Goal: Book appointment/travel/reservation

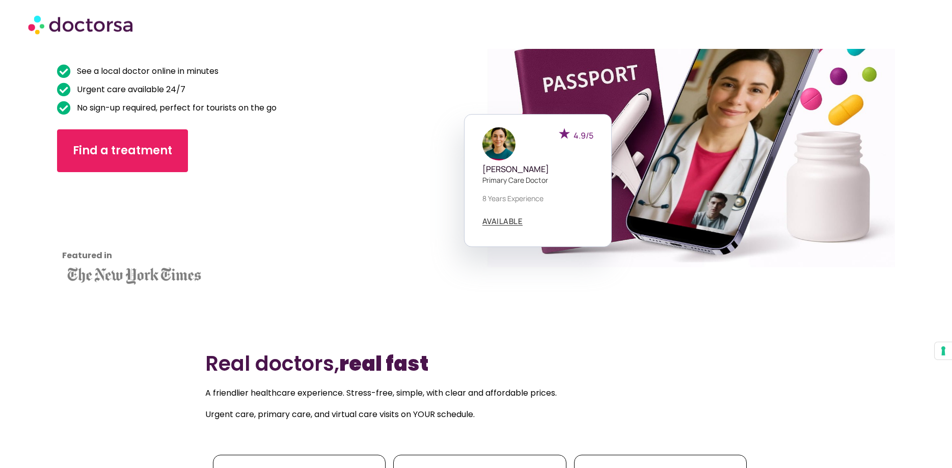
scroll to position [156, 0]
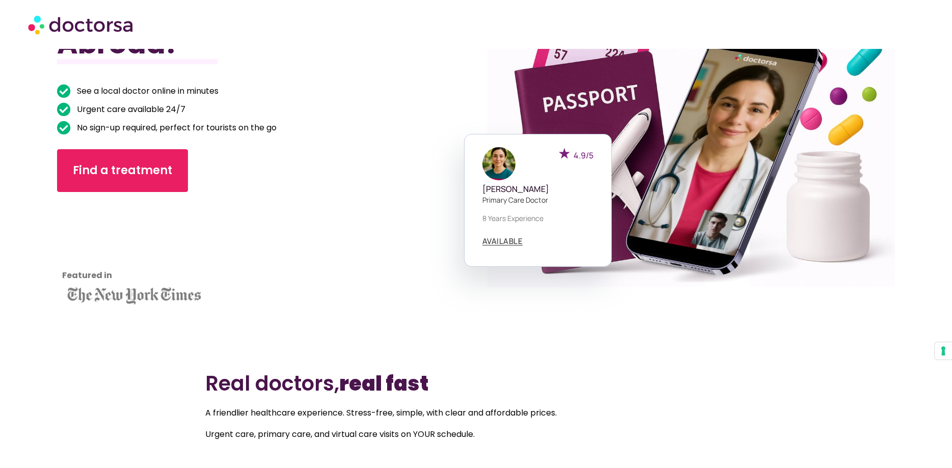
click at [375, 158] on div "Find a treatment" at bounding box center [235, 170] width 356 height 43
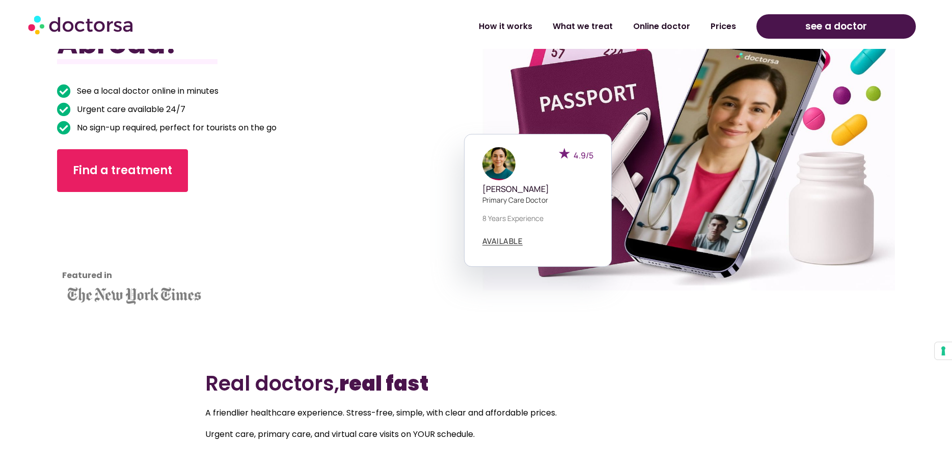
scroll to position [364, 0]
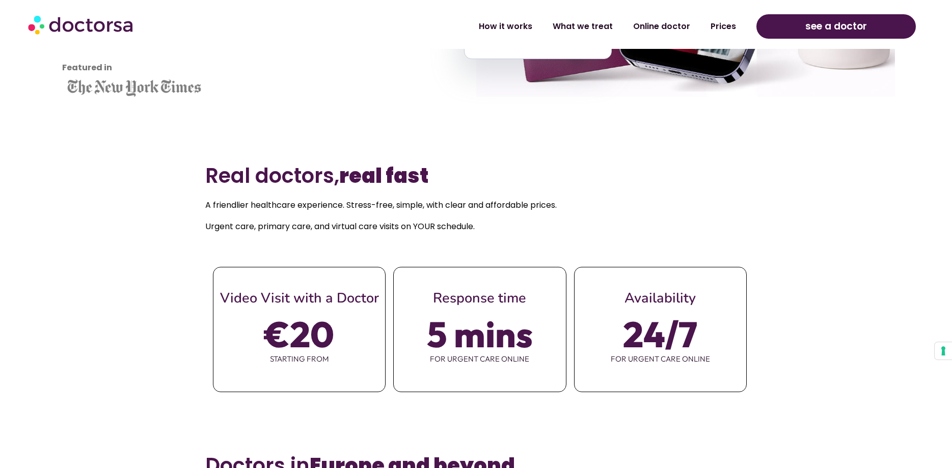
drag, startPoint x: 496, startPoint y: 335, endPoint x: 525, endPoint y: 291, distance: 52.4
click at [497, 335] on span "5 mins" at bounding box center [480, 334] width 106 height 29
click at [508, 297] on span "Response time" at bounding box center [479, 298] width 93 height 19
drag, startPoint x: 491, startPoint y: 359, endPoint x: 505, endPoint y: 365, distance: 15.3
click at [497, 367] on span "for urgent care online" at bounding box center [480, 358] width 172 height 21
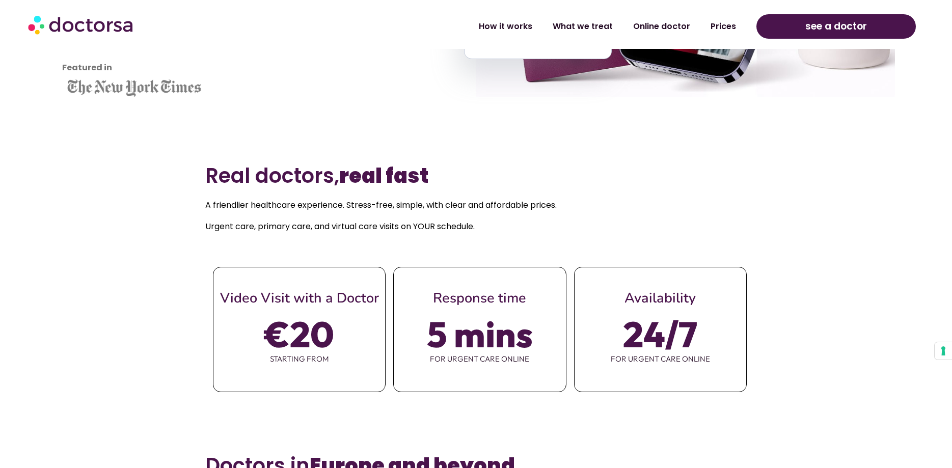
drag, startPoint x: 505, startPoint y: 360, endPoint x: 524, endPoint y: 358, distance: 18.5
click at [506, 360] on span "for urgent care online" at bounding box center [480, 358] width 172 height 21
click at [543, 321] on div "5 mins for urgent care online" at bounding box center [480, 344] width 172 height 75
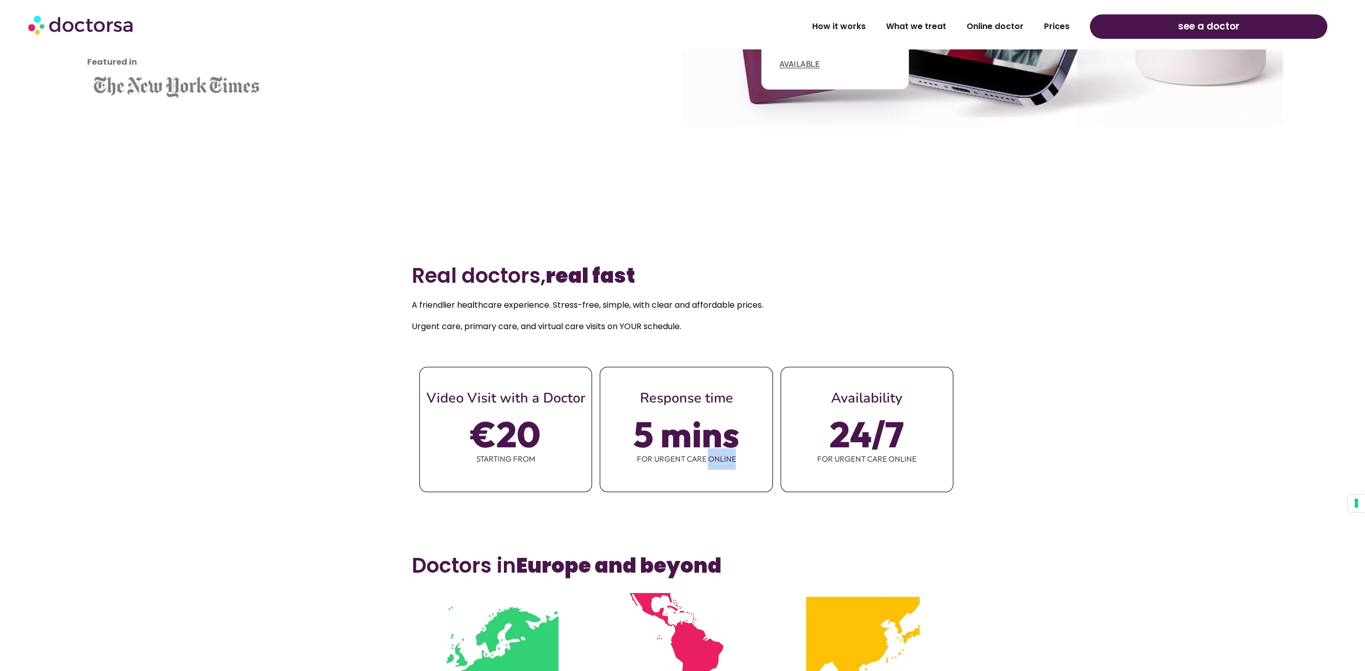
scroll to position [550, 0]
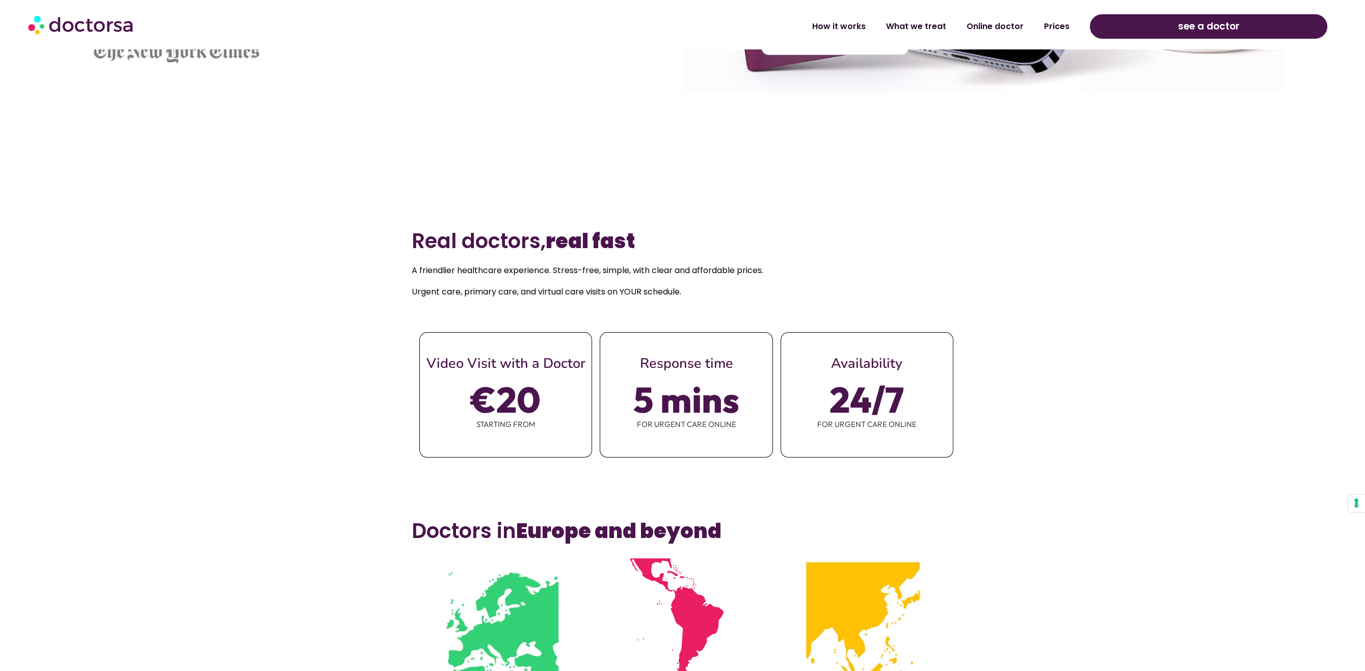
click at [686, 393] on span "5 mins" at bounding box center [686, 399] width 106 height 29
click at [682, 354] on span "Response time" at bounding box center [685, 363] width 93 height 19
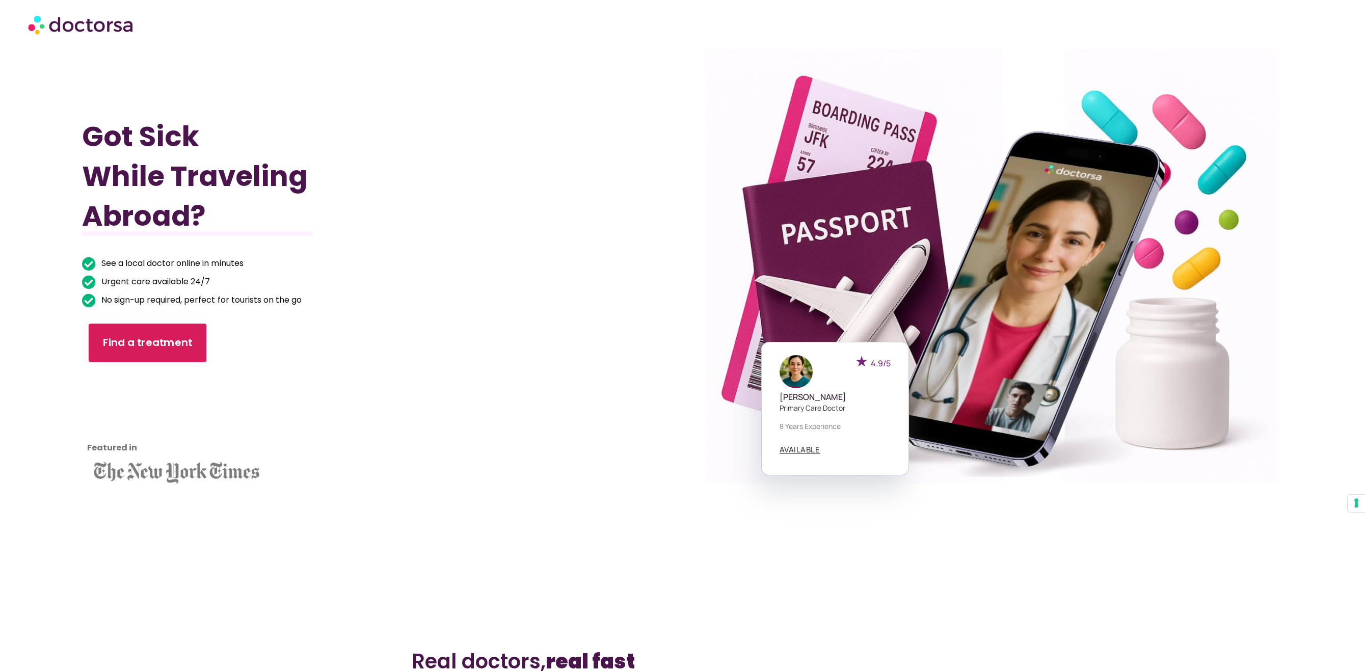
click at [124, 337] on span "Find a treatment" at bounding box center [147, 343] width 90 height 15
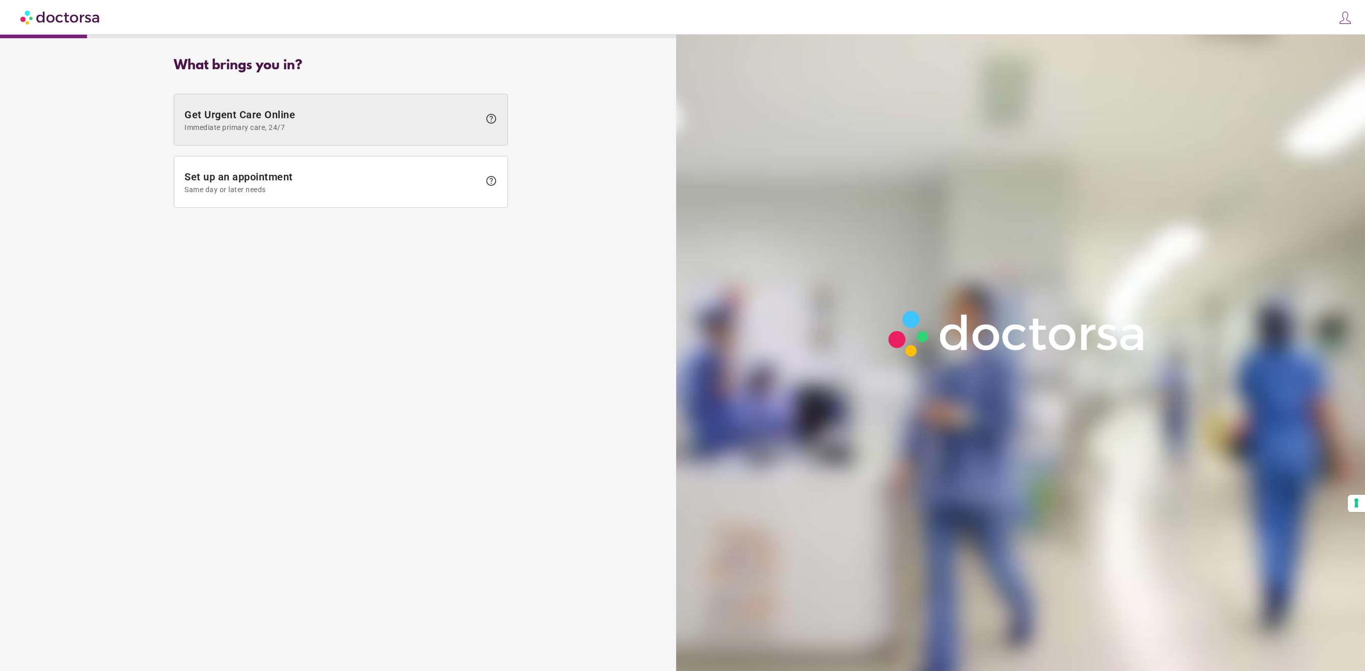
click at [273, 121] on span "Get Urgent Care Online Immediate primary care, 24/7" at bounding box center [331, 120] width 295 height 23
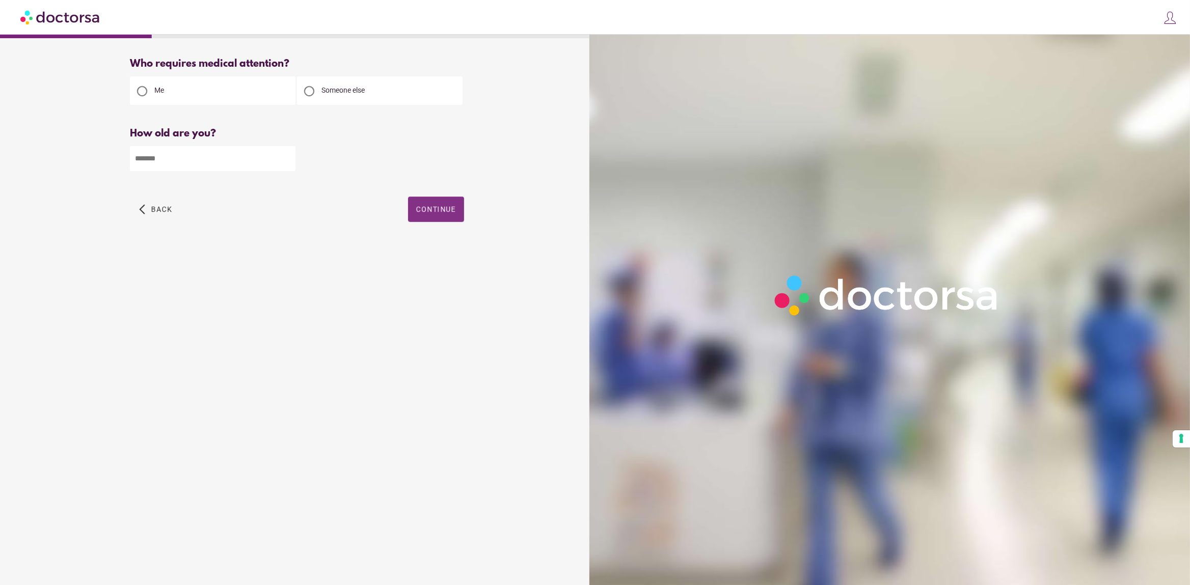
click at [415, 208] on span "button" at bounding box center [436, 209] width 56 height 25
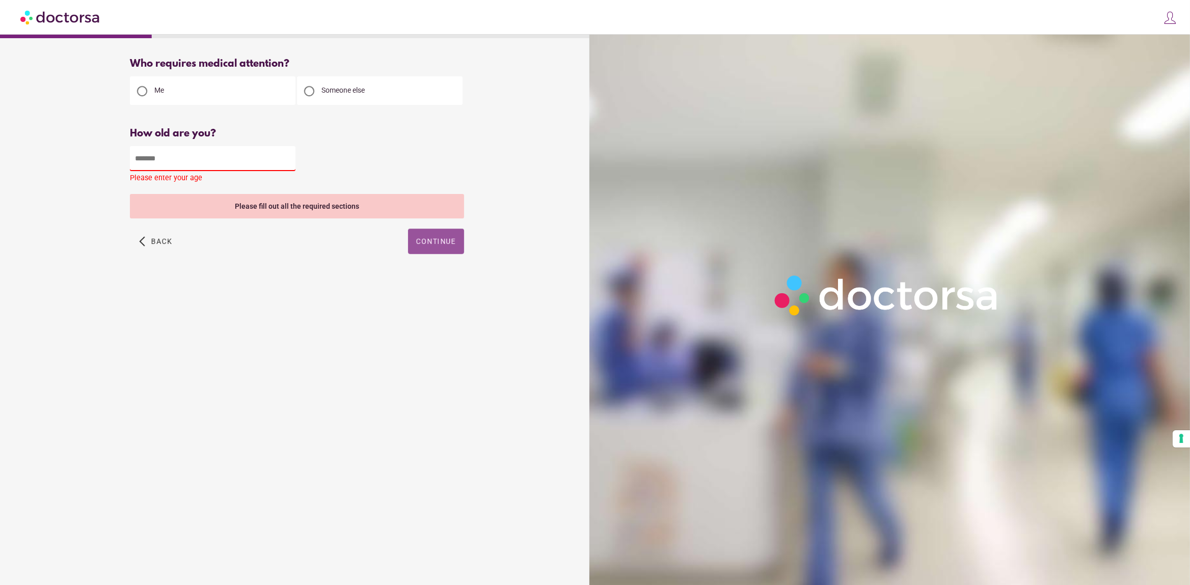
click at [204, 160] on input "number" at bounding box center [213, 158] width 166 height 25
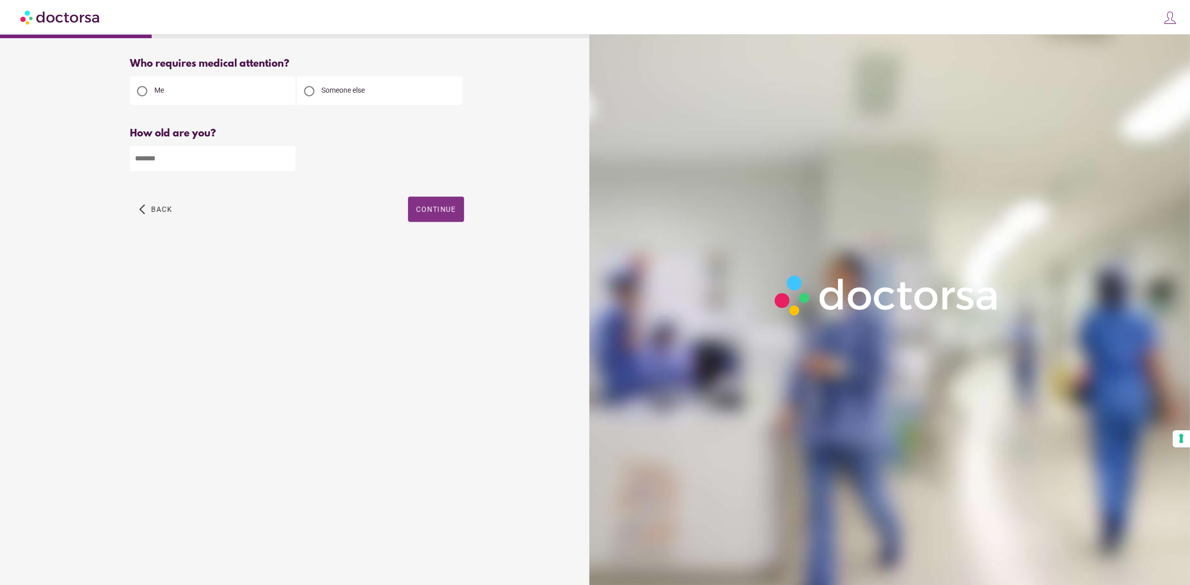
type input "**"
click at [445, 217] on span "button" at bounding box center [436, 209] width 56 height 25
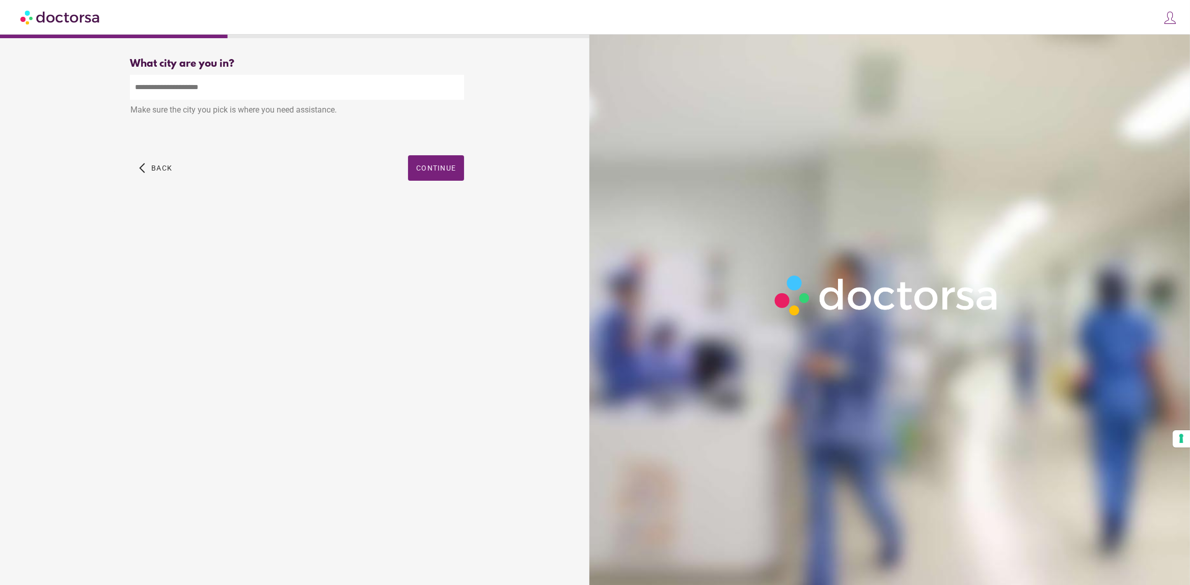
click at [199, 91] on input "text" at bounding box center [297, 87] width 334 height 25
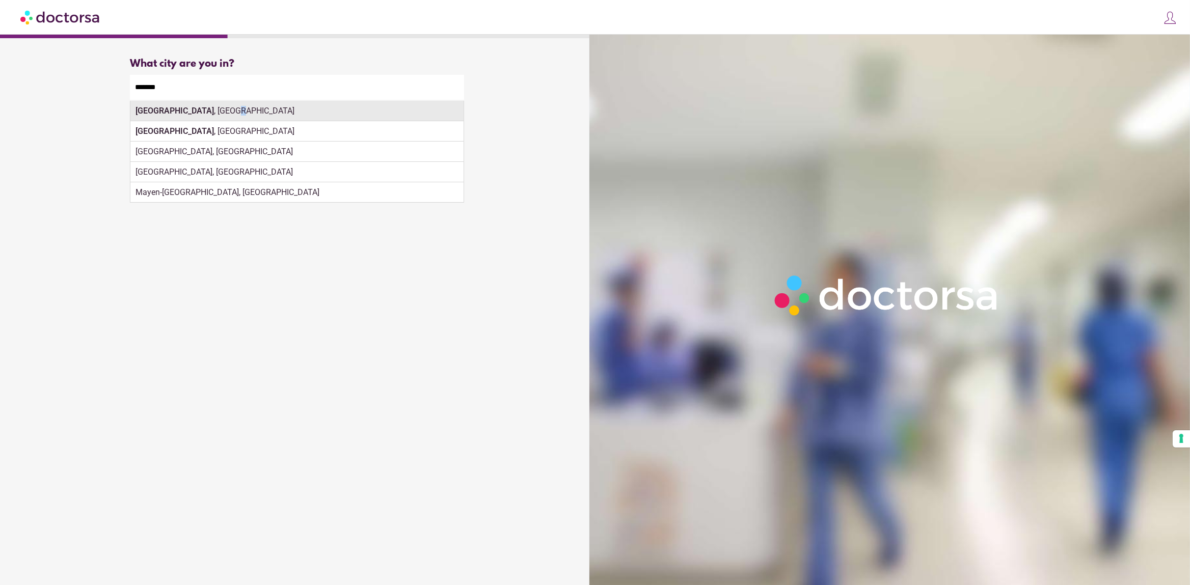
click at [196, 114] on div "[GEOGRAPHIC_DATA] , [GEOGRAPHIC_DATA]" at bounding box center [296, 111] width 333 height 20
type input "**********"
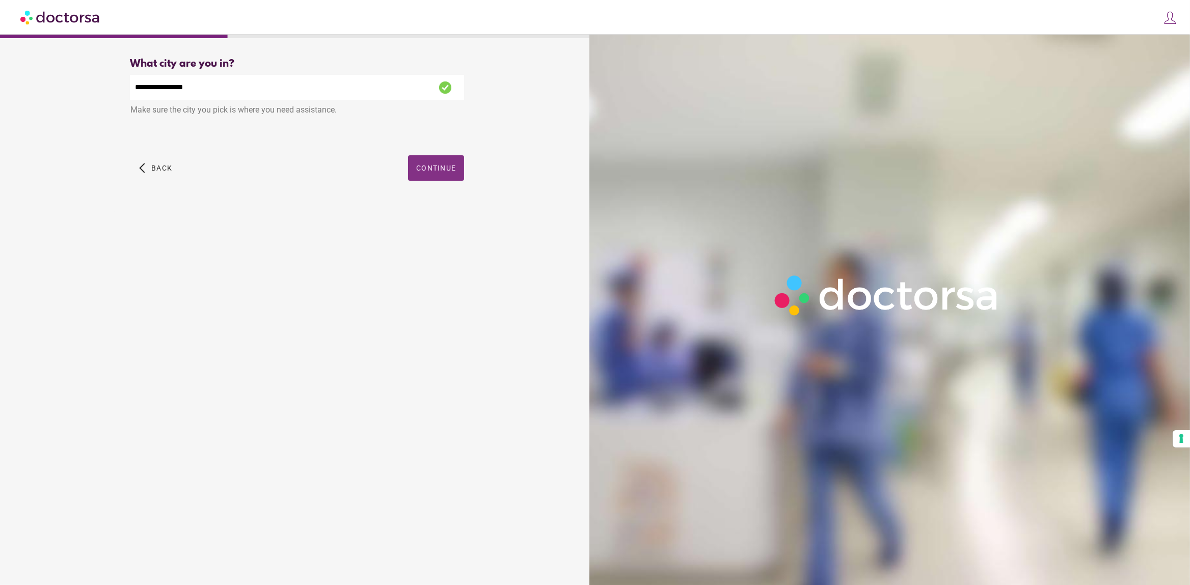
click at [441, 180] on span "button" at bounding box center [436, 167] width 56 height 25
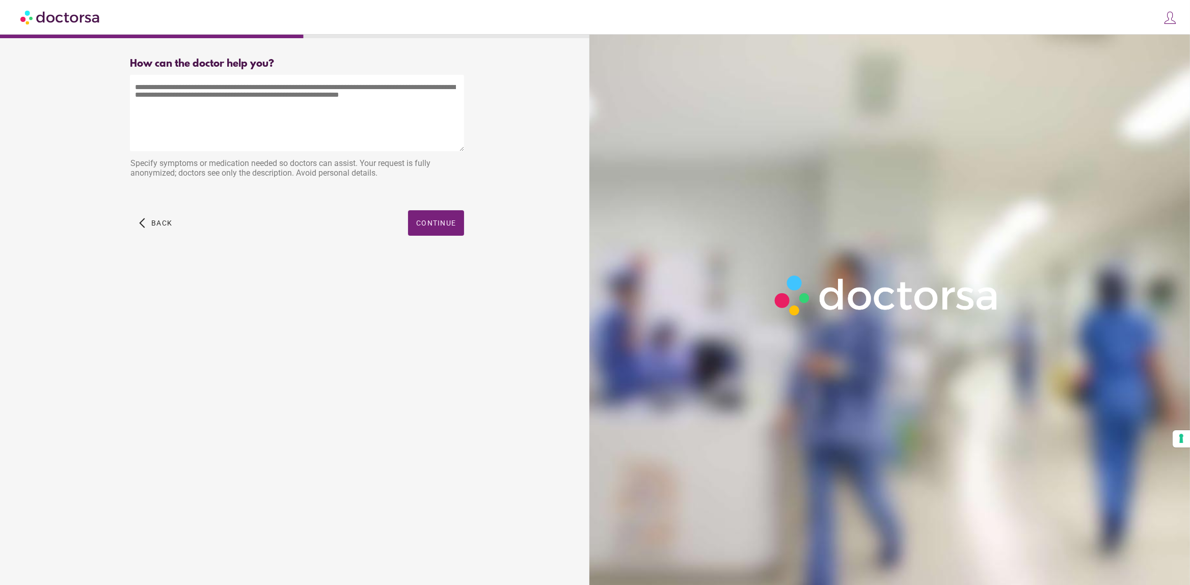
click at [230, 120] on textarea at bounding box center [297, 113] width 334 height 76
type textarea "****"
click at [440, 226] on span "Continue" at bounding box center [436, 223] width 40 height 8
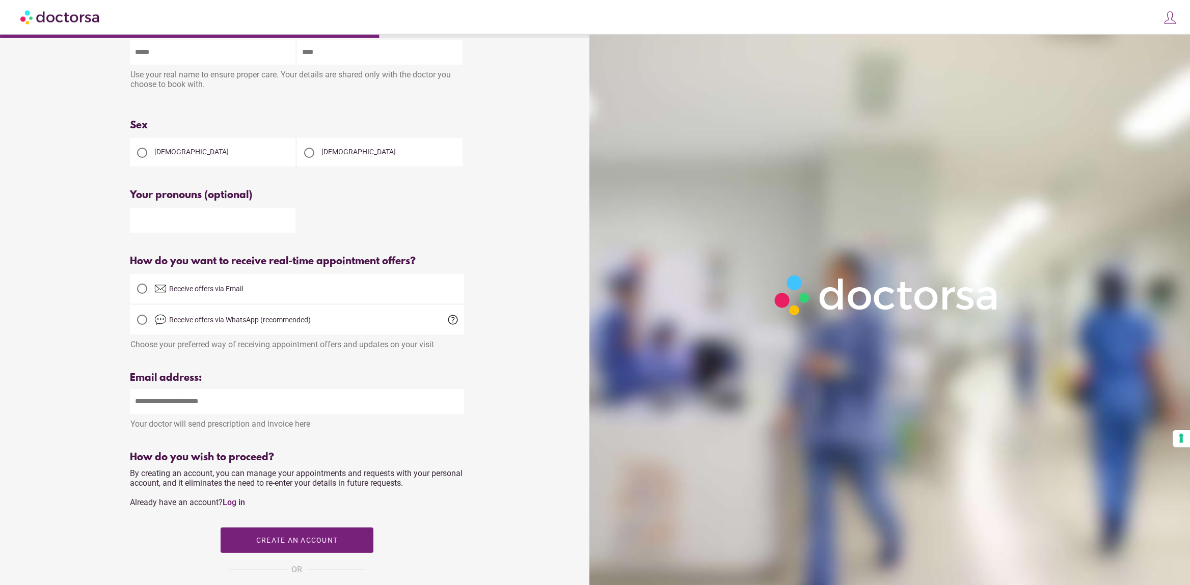
scroll to position [53, 0]
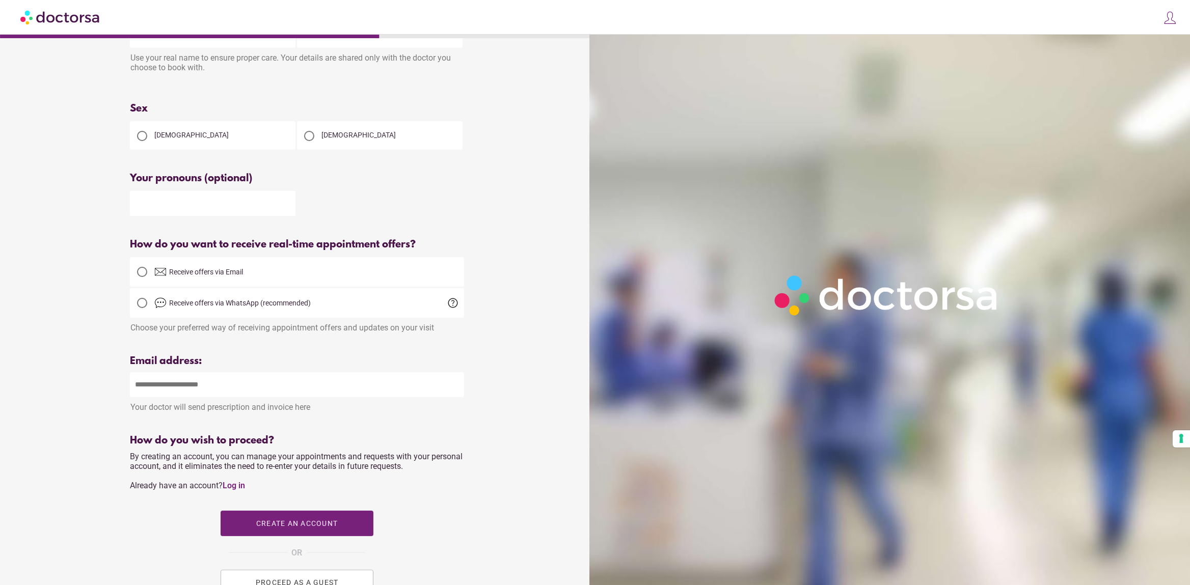
click at [145, 129] on div at bounding box center [142, 136] width 20 height 20
click at [227, 204] on input "text" at bounding box center [213, 203] width 166 height 25
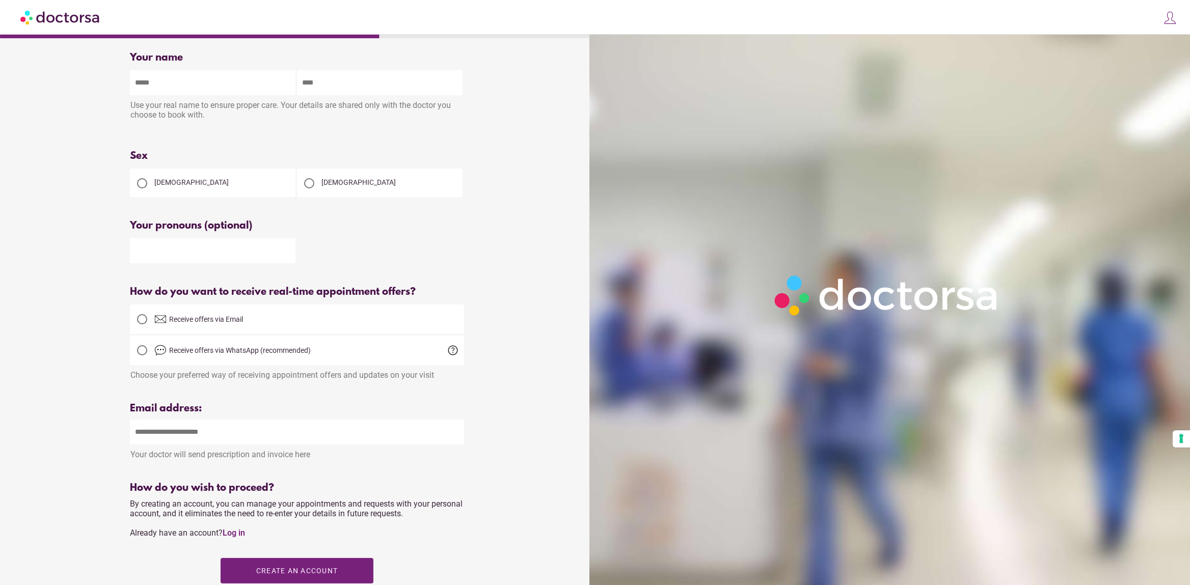
scroll to position [0, 0]
